Goal: Task Accomplishment & Management: Manage account settings

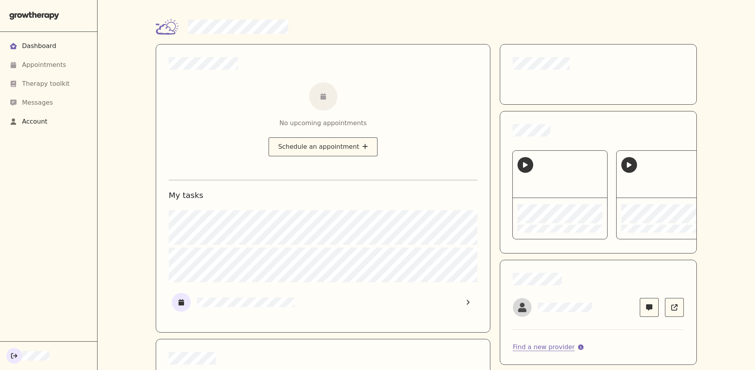
click at [35, 120] on div "Account" at bounding box center [35, 121] width 26 height 9
